Goal: Task Accomplishment & Management: Use online tool/utility

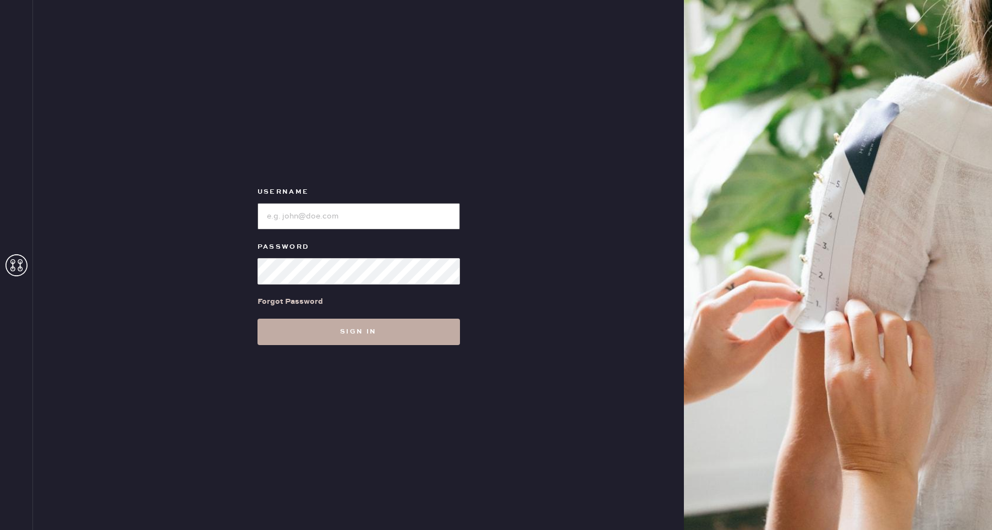
type input "reformationgeorgetown"
click at [337, 342] on button "Sign in" at bounding box center [358, 331] width 202 height 26
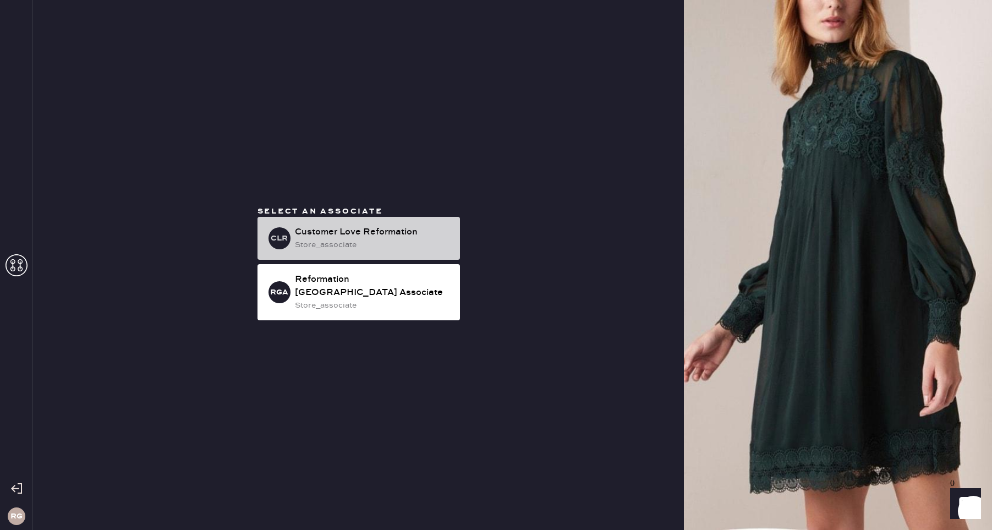
click at [342, 239] on div "Customer Love Reformation" at bounding box center [373, 231] width 156 height 13
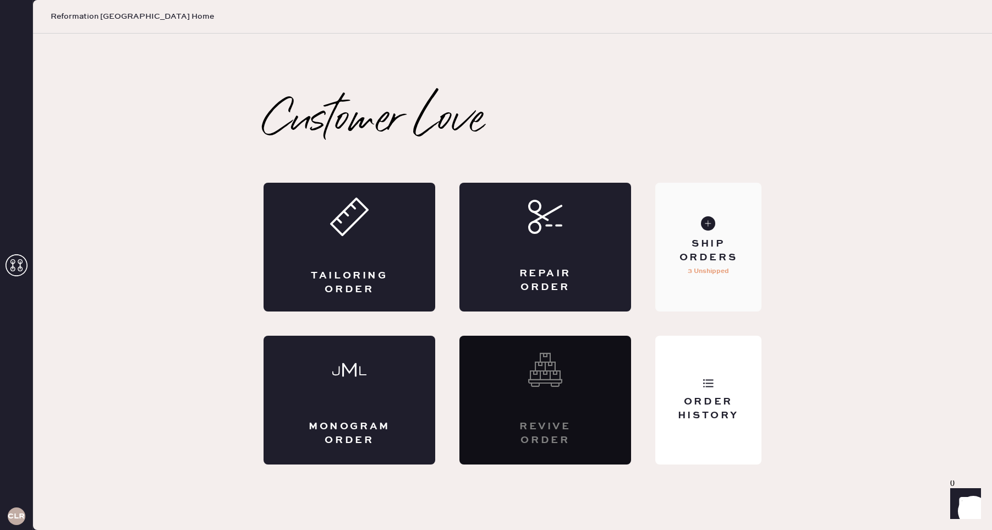
click at [712, 258] on div "Ship Orders" at bounding box center [708, 250] width 89 height 27
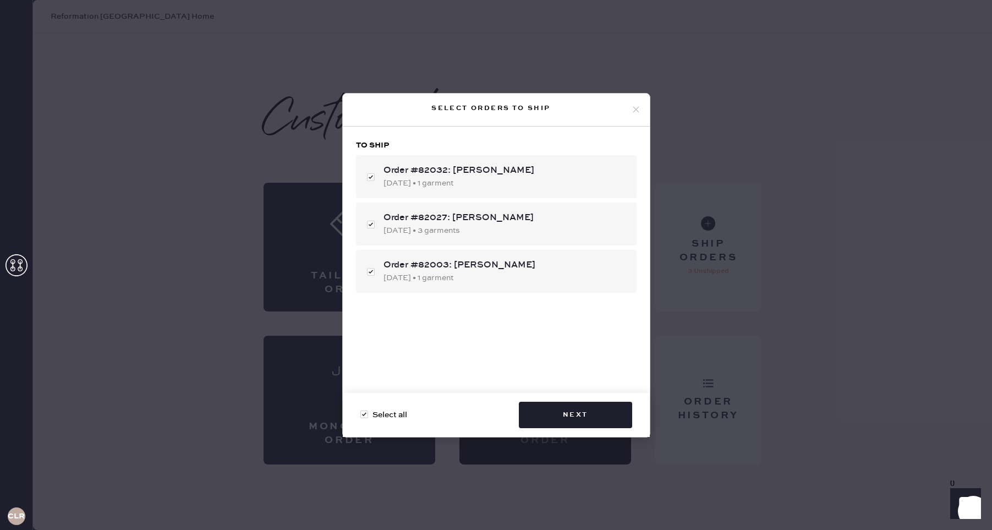
checkbox input "true"
click at [539, 409] on button "Next" at bounding box center [575, 414] width 113 height 26
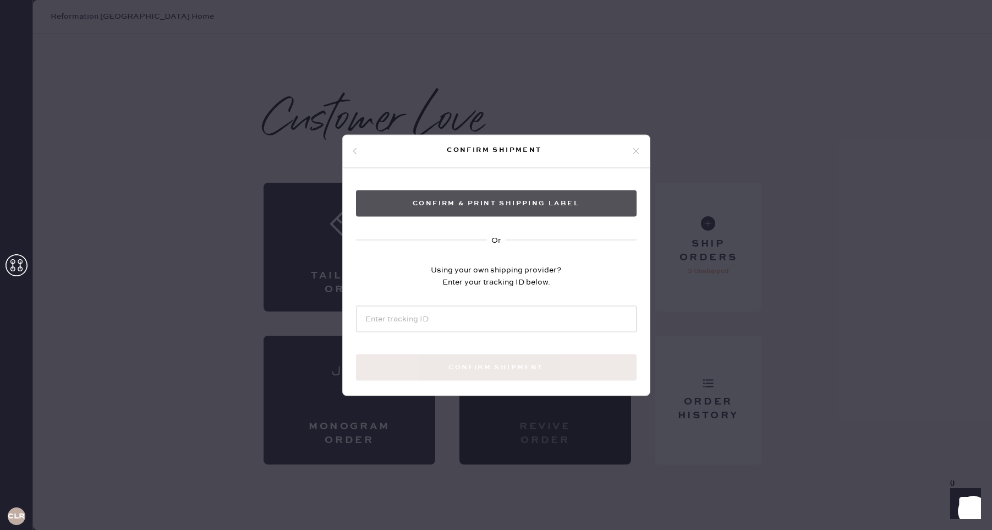
click at [520, 209] on button "Confirm & Print shipping label" at bounding box center [496, 203] width 280 height 26
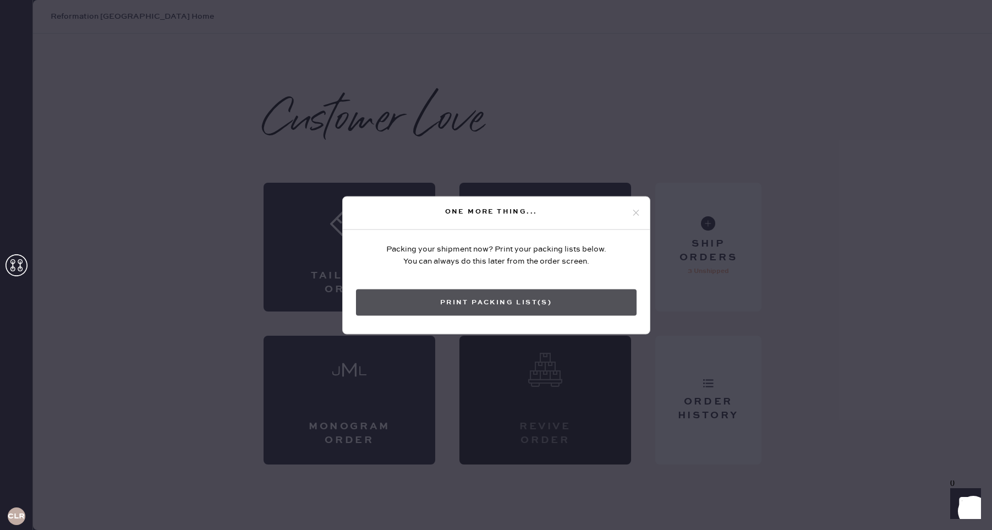
click at [487, 301] on button "Print Packing List(s)" at bounding box center [496, 302] width 280 height 26
